Goal: Information Seeking & Learning: Learn about a topic

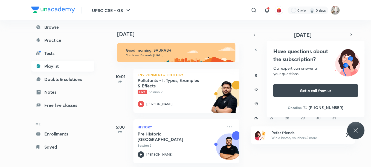
scroll to position [52, 0]
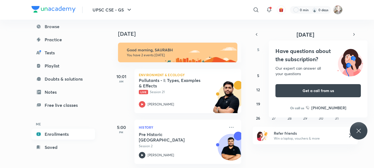
click at [52, 134] on link "Enrollments" at bounding box center [63, 134] width 64 height 11
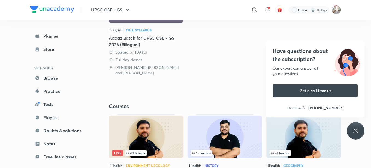
scroll to position [146, 0]
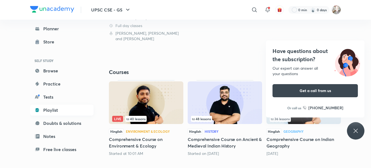
click at [46, 113] on link "Playlist" at bounding box center [62, 110] width 64 height 11
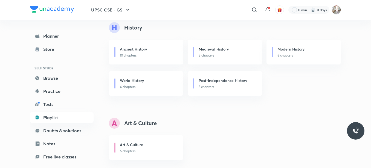
scroll to position [174, 0]
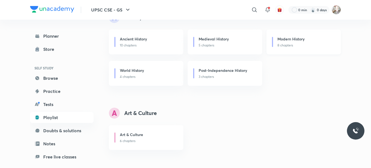
click at [309, 40] on div "Modern History" at bounding box center [306, 39] width 57 height 7
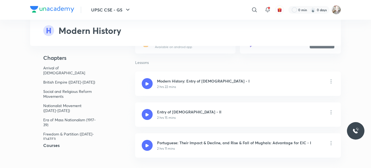
scroll to position [73, 0]
click at [53, 146] on h5 "Courses" at bounding box center [74, 145] width 88 height 7
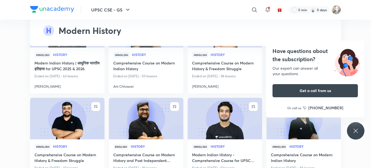
scroll to position [2364, 0]
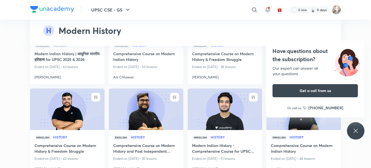
click at [70, 143] on h4 "Comprehensive Course on Modern History & Freedom Struggle" at bounding box center [67, 149] width 66 height 13
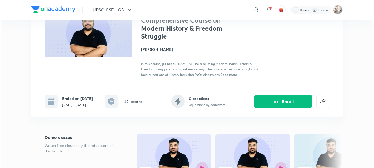
scroll to position [18, 0]
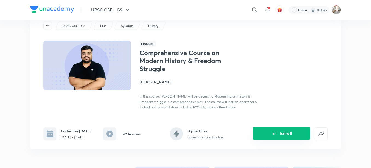
click at [272, 133] on icon "Enroll" at bounding box center [275, 133] width 7 height 7
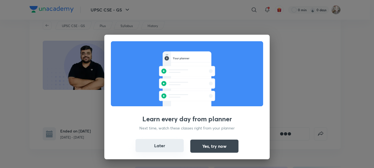
click at [166, 147] on button "Later" at bounding box center [160, 145] width 48 height 13
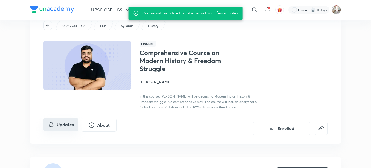
click at [66, 123] on button "Updates" at bounding box center [60, 124] width 35 height 13
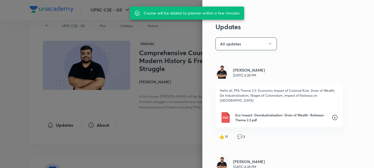
click at [239, 48] on button "All updates" at bounding box center [245, 44] width 61 height 13
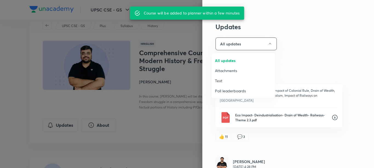
click at [226, 72] on span "Attachments" at bounding box center [243, 71] width 57 height 6
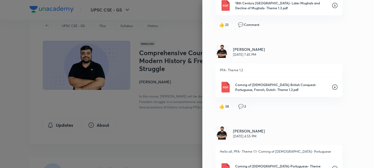
scroll to position [659, 0]
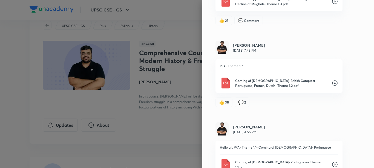
click at [332, 162] on icon at bounding box center [334, 164] width 5 height 5
click at [332, 80] on icon at bounding box center [335, 83] width 7 height 7
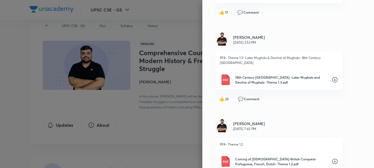
scroll to position [577, 0]
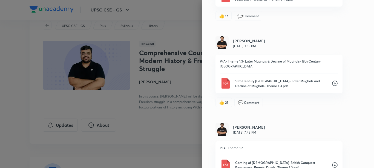
click at [332, 81] on icon at bounding box center [334, 83] width 5 height 5
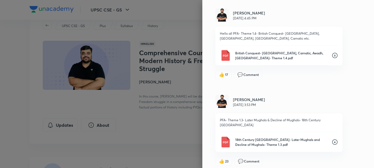
scroll to position [513, 0]
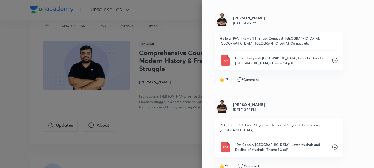
click at [332, 57] on icon at bounding box center [335, 60] width 7 height 7
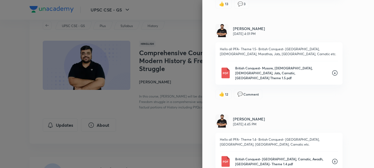
scroll to position [404, 0]
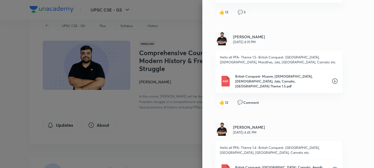
click at [332, 78] on icon at bounding box center [335, 81] width 7 height 7
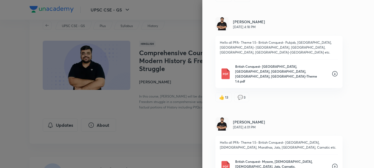
scroll to position [312, 0]
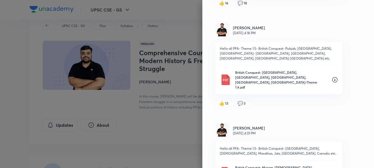
click at [332, 77] on icon at bounding box center [334, 79] width 5 height 5
click at [361, 38] on div "Updates Attachments Pratik Nayak Sep 2, 4:28 PM Hello all, PFA Theme 2.3- Econo…" at bounding box center [288, 84] width 172 height 168
click at [364, 43] on div "Updates Attachments Pratik Nayak Sep 2, 4:28 PM Hello all, PFA Theme 2.3- Econo…" at bounding box center [288, 84] width 172 height 168
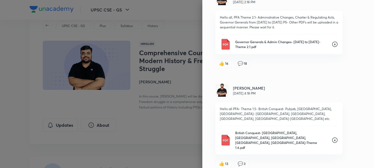
scroll to position [249, 0]
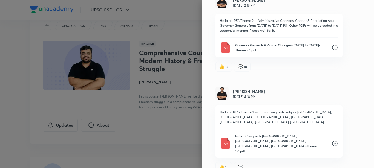
click at [332, 44] on icon at bounding box center [335, 47] width 7 height 7
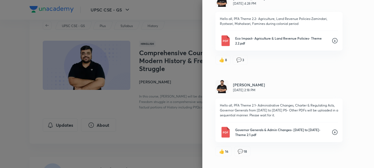
scroll to position [148, 0]
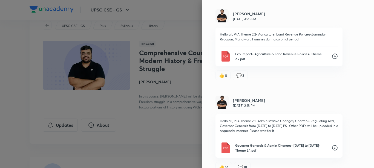
click at [332, 54] on icon at bounding box center [334, 56] width 5 height 5
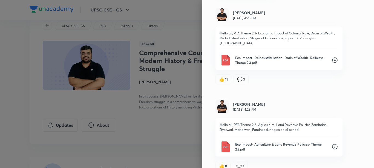
scroll to position [57, 0]
click at [332, 58] on icon at bounding box center [334, 60] width 5 height 5
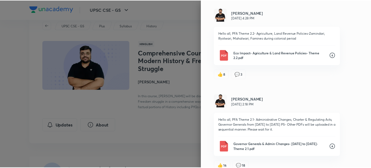
scroll to position [119, 0]
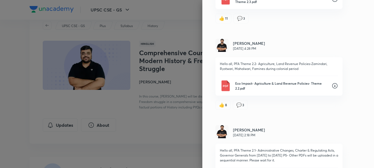
click at [184, 38] on div at bounding box center [187, 84] width 374 height 168
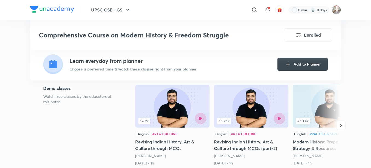
scroll to position [146, 0]
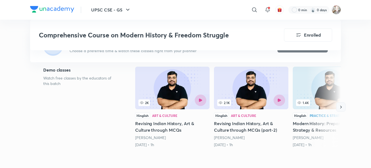
click at [340, 108] on icon "button" at bounding box center [340, 107] width 5 height 5
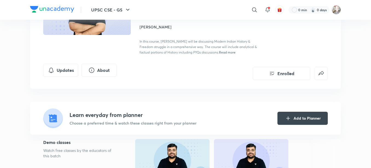
scroll to position [27, 0]
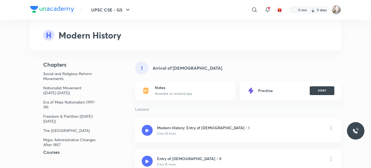
scroll to position [27, 0]
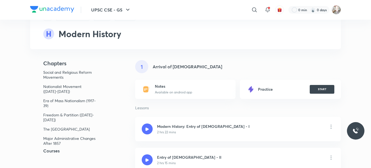
click at [51, 151] on h5 "Courses" at bounding box center [74, 151] width 88 height 7
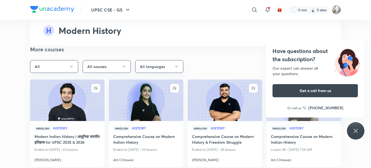
scroll to position [2282, 0]
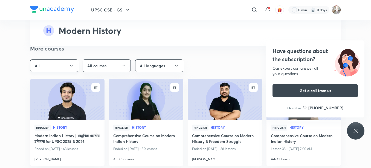
click at [72, 64] on icon "button" at bounding box center [71, 66] width 4 height 4
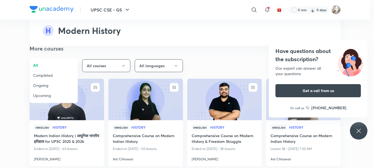
click at [73, 48] on div at bounding box center [187, 84] width 374 height 168
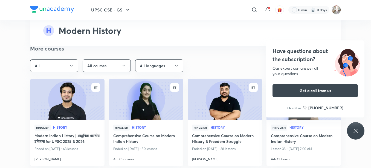
click at [103, 59] on button "All courses" at bounding box center [107, 65] width 48 height 13
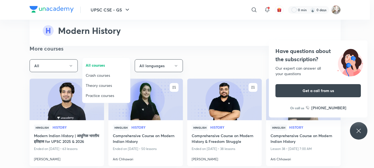
click at [103, 52] on div at bounding box center [187, 84] width 374 height 168
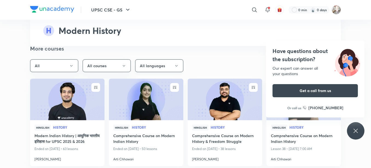
click at [146, 59] on button "All languages" at bounding box center [159, 65] width 48 height 13
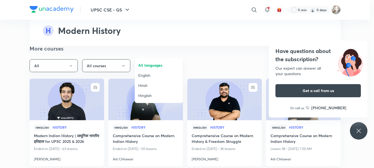
click at [146, 52] on div at bounding box center [187, 84] width 374 height 168
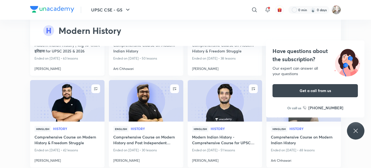
scroll to position [2382, 0]
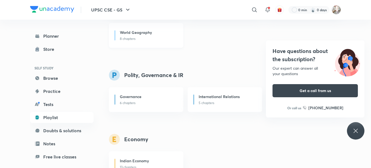
scroll to position [374, 0]
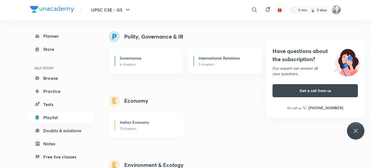
scroll to position [411, 0]
click at [156, 122] on div "Indian Economy" at bounding box center [148, 122] width 57 height 7
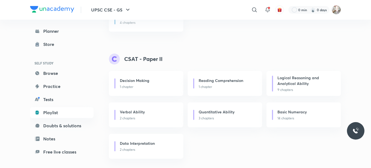
scroll to position [903, 0]
click at [254, 8] on icon at bounding box center [254, 10] width 7 height 7
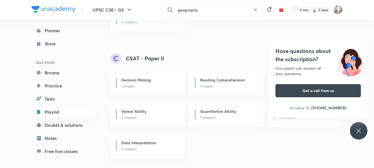
type input "geography"
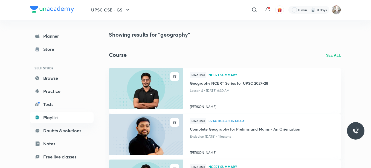
click at [337, 58] on p "SEE ALL" at bounding box center [333, 55] width 15 height 6
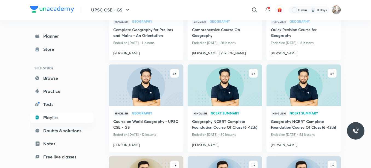
scroll to position [164, 0]
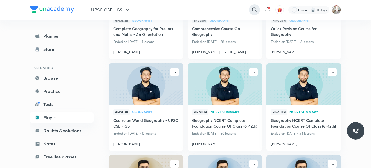
click at [258, 10] on div at bounding box center [254, 9] width 11 height 11
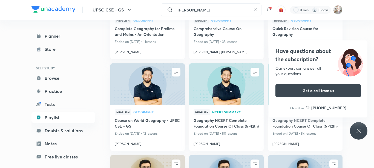
type input "sudershan"
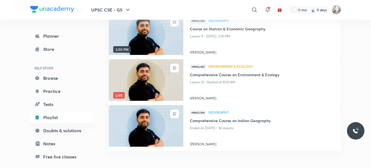
scroll to position [329, 0]
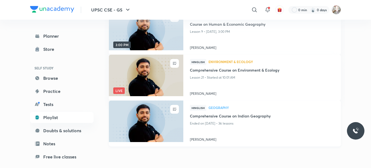
click at [220, 115] on h4 "Comprehensive Course on Indian Geography" at bounding box center [262, 116] width 145 height 7
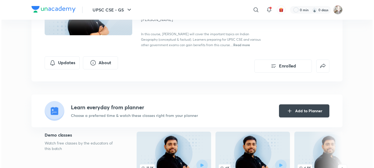
scroll to position [9, 0]
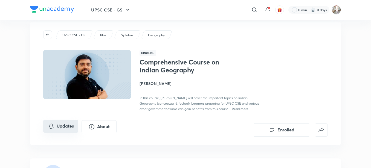
click at [63, 125] on button "Updates" at bounding box center [60, 126] width 35 height 13
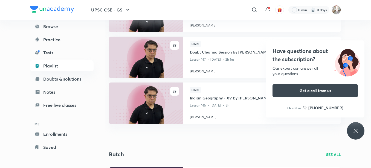
scroll to position [347, 0]
click at [53, 68] on link "Playlist" at bounding box center [62, 66] width 64 height 11
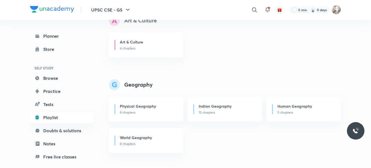
scroll to position [274, 0]
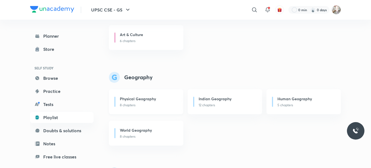
click at [145, 102] on div "Physical Geography" at bounding box center [148, 99] width 57 height 7
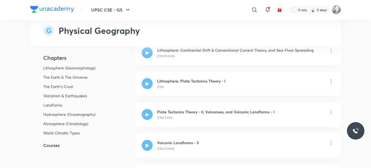
scroll to position [119, 0]
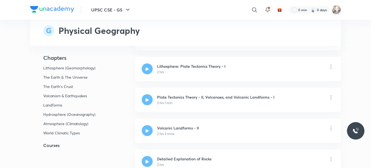
click at [47, 146] on h5 "Courses" at bounding box center [74, 145] width 88 height 7
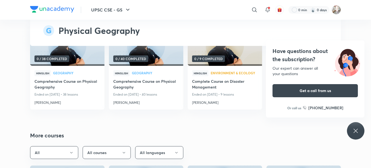
scroll to position [2041, 0]
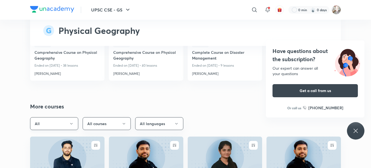
click at [65, 119] on button "All" at bounding box center [54, 123] width 48 height 13
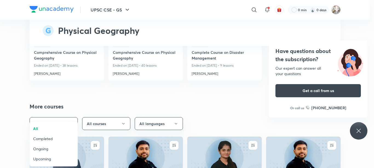
click at [65, 119] on div at bounding box center [187, 84] width 374 height 168
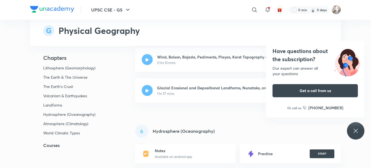
scroll to position [1165, 0]
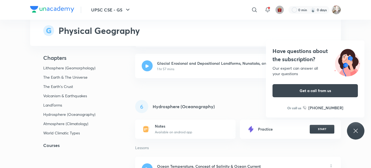
click at [278, 12] on img "button" at bounding box center [279, 9] width 5 height 5
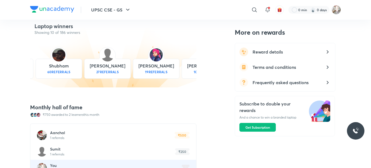
scroll to position [338, 0]
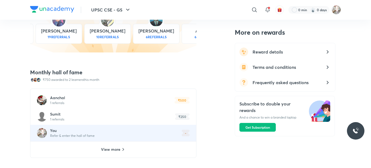
click at [66, 8] on img at bounding box center [52, 9] width 44 height 7
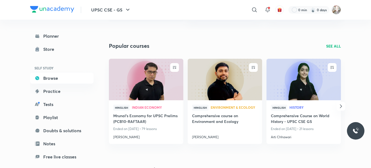
scroll to position [201, 0]
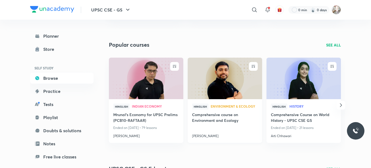
click at [215, 113] on h4 "Comprehensive course on Environment and Ecology" at bounding box center [225, 118] width 66 height 13
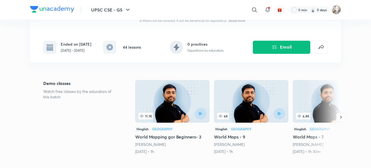
scroll to position [119, 0]
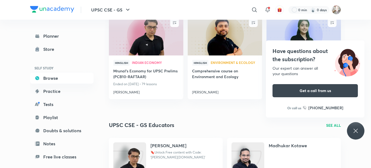
scroll to position [244, 0]
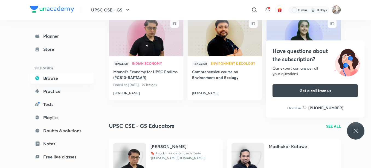
click at [337, 128] on p "SEE ALL" at bounding box center [333, 126] width 15 height 6
click at [330, 126] on p "SEE ALL" at bounding box center [333, 126] width 15 height 6
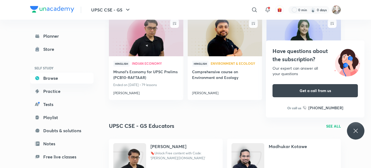
click at [355, 132] on icon at bounding box center [356, 131] width 4 height 4
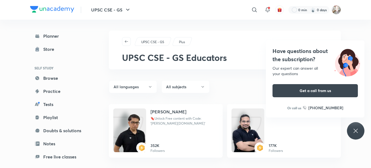
scroll to position [36, 0]
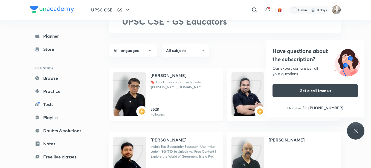
click at [142, 96] on img at bounding box center [129, 100] width 33 height 44
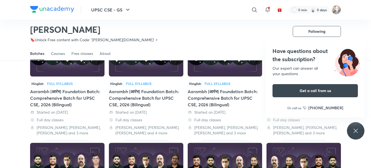
scroll to position [79, 0]
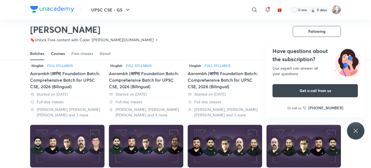
click at [59, 54] on div "Courses" at bounding box center [58, 53] width 14 height 5
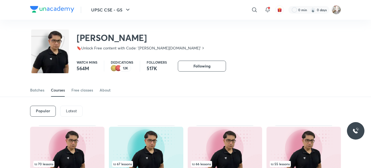
click at [64, 112] on div "Latest" at bounding box center [71, 111] width 22 height 11
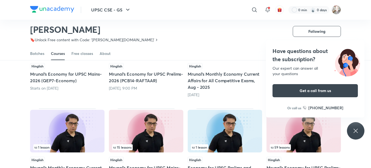
scroll to position [99, 0]
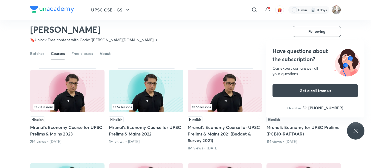
scroll to position [51, 0]
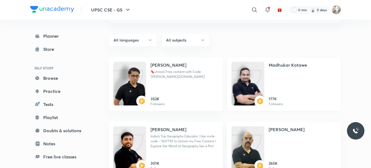
scroll to position [55, 0]
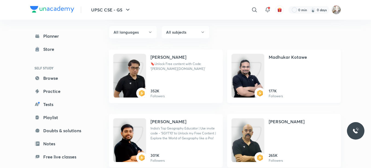
click at [278, 82] on div "[PERSON_NAME] 177K Followers" at bounding box center [303, 76] width 68 height 45
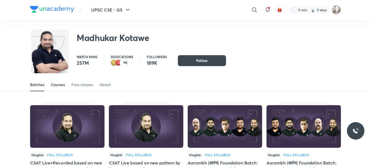
click at [64, 84] on div "Courses" at bounding box center [58, 84] width 14 height 5
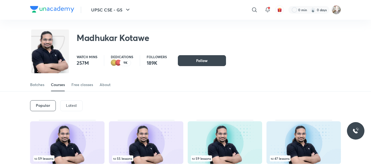
click at [71, 105] on p "Latest" at bounding box center [71, 105] width 11 height 4
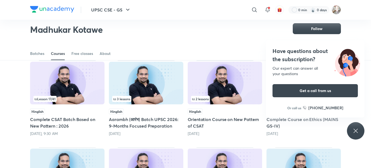
scroll to position [42, 0]
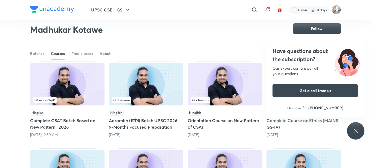
click at [281, 127] on h5 "Complete Course on Ethics (MAINS GS-IV)" at bounding box center [304, 123] width 74 height 13
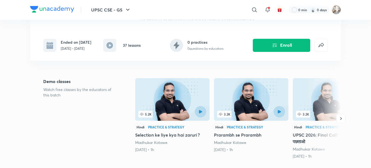
scroll to position [100, 0]
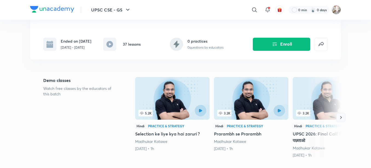
click at [343, 118] on icon "button" at bounding box center [340, 117] width 5 height 5
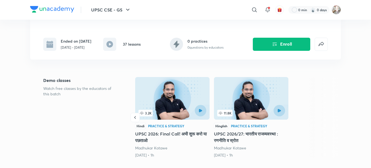
click at [154, 135] on h5 "UPSC 2026: Final Call! अभी शुरू करो या पछताओ" at bounding box center [172, 137] width 74 height 13
